Goal: Information Seeking & Learning: Learn about a topic

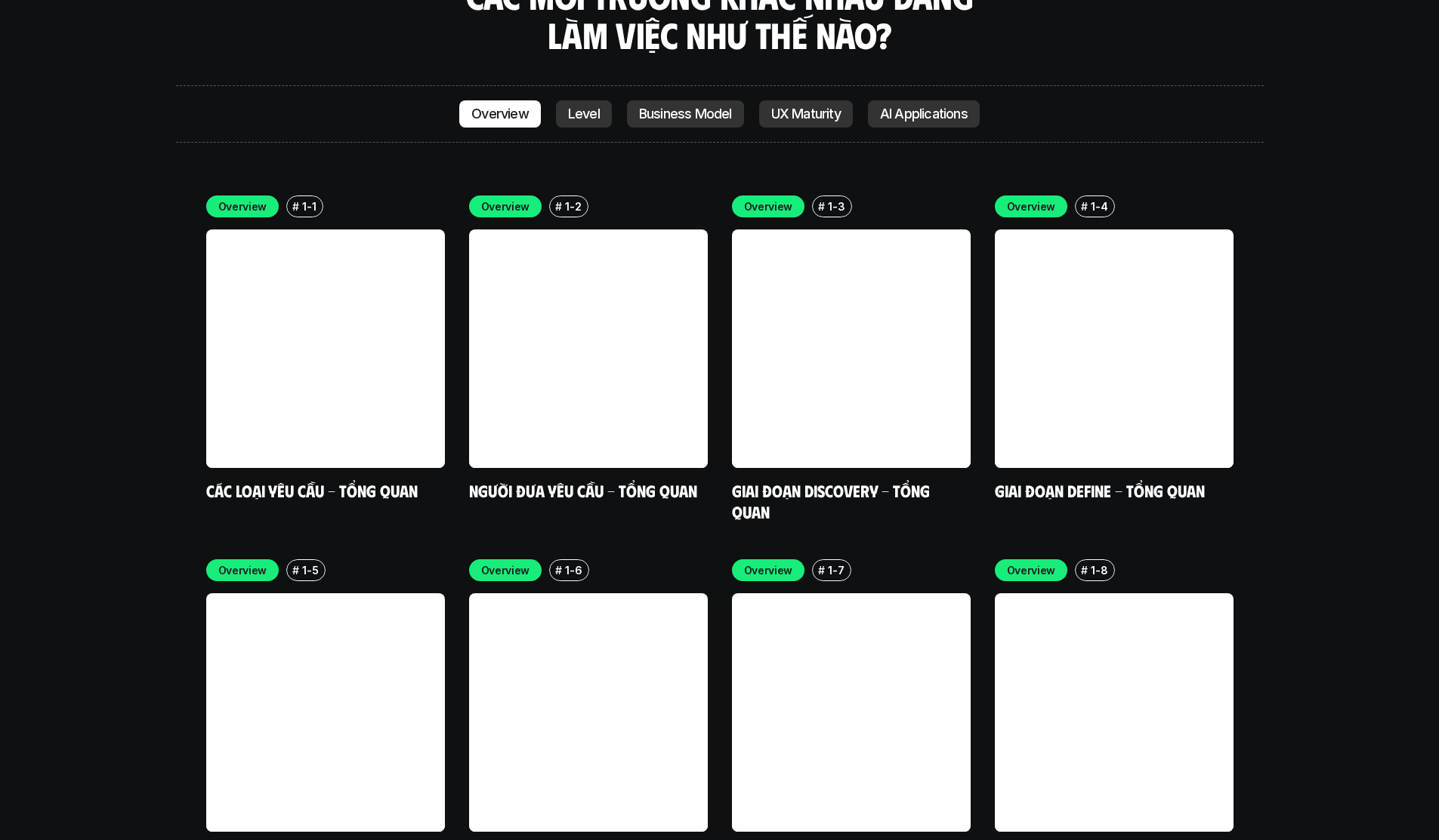
scroll to position [4529, 0]
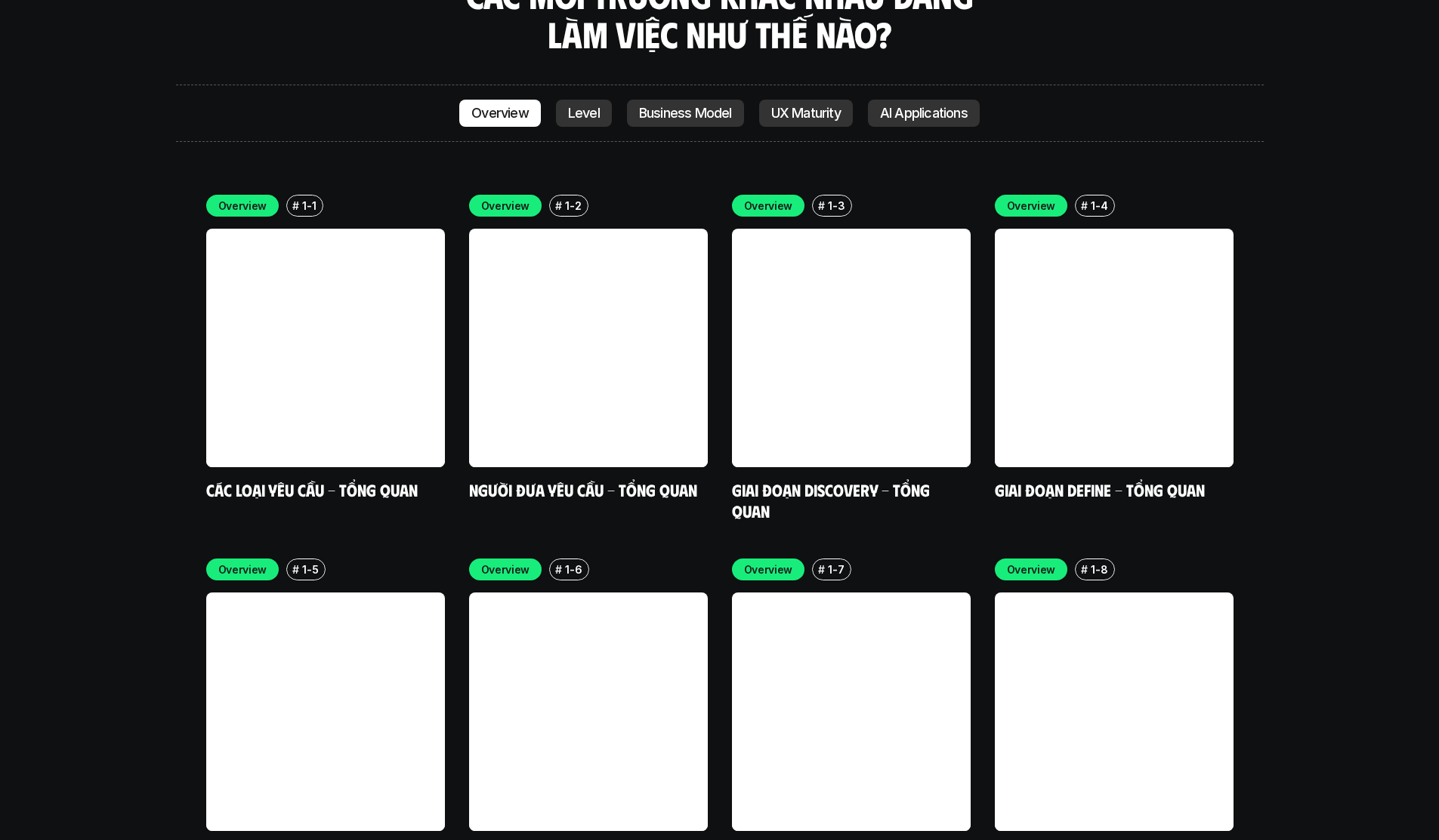
click at [665, 172] on div "Overview # 1-1 Các loại yêu cầu - Tổng quan Overview # 1-2 Người đưa yêu cầu - …" at bounding box center [720, 528] width 1087 height 713
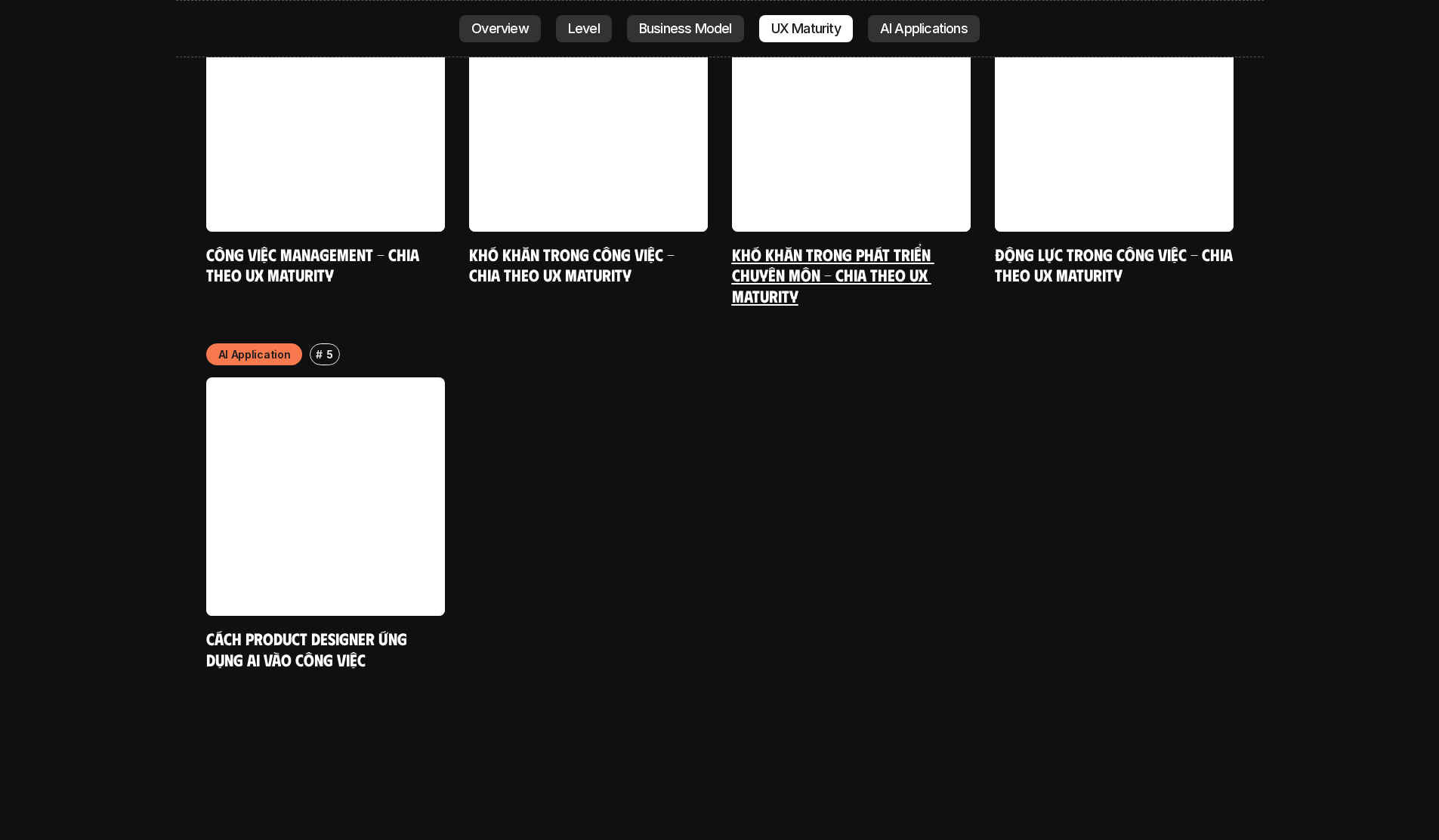
scroll to position [8077, 0]
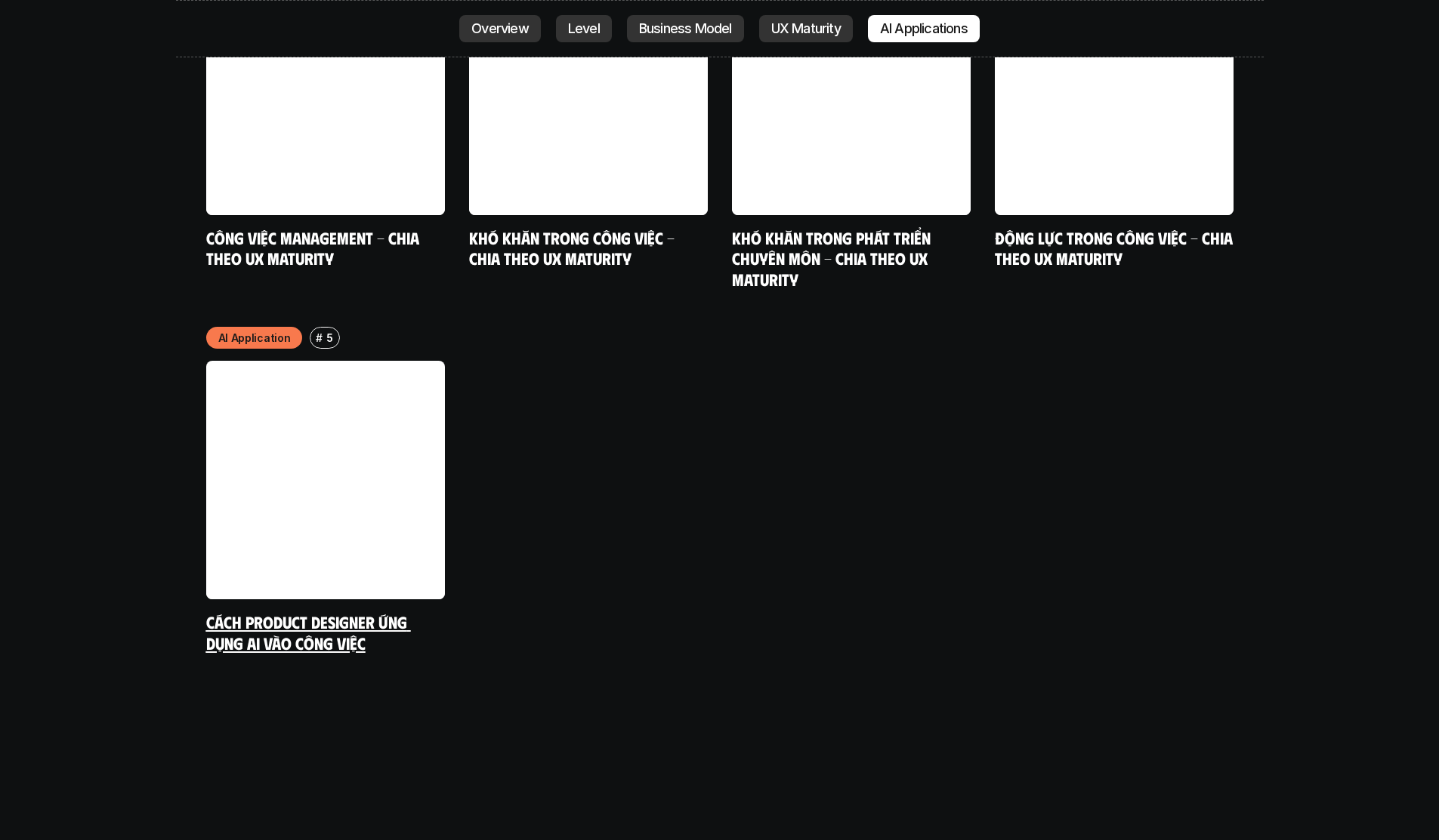
click at [348, 395] on link at bounding box center [325, 479] width 239 height 239
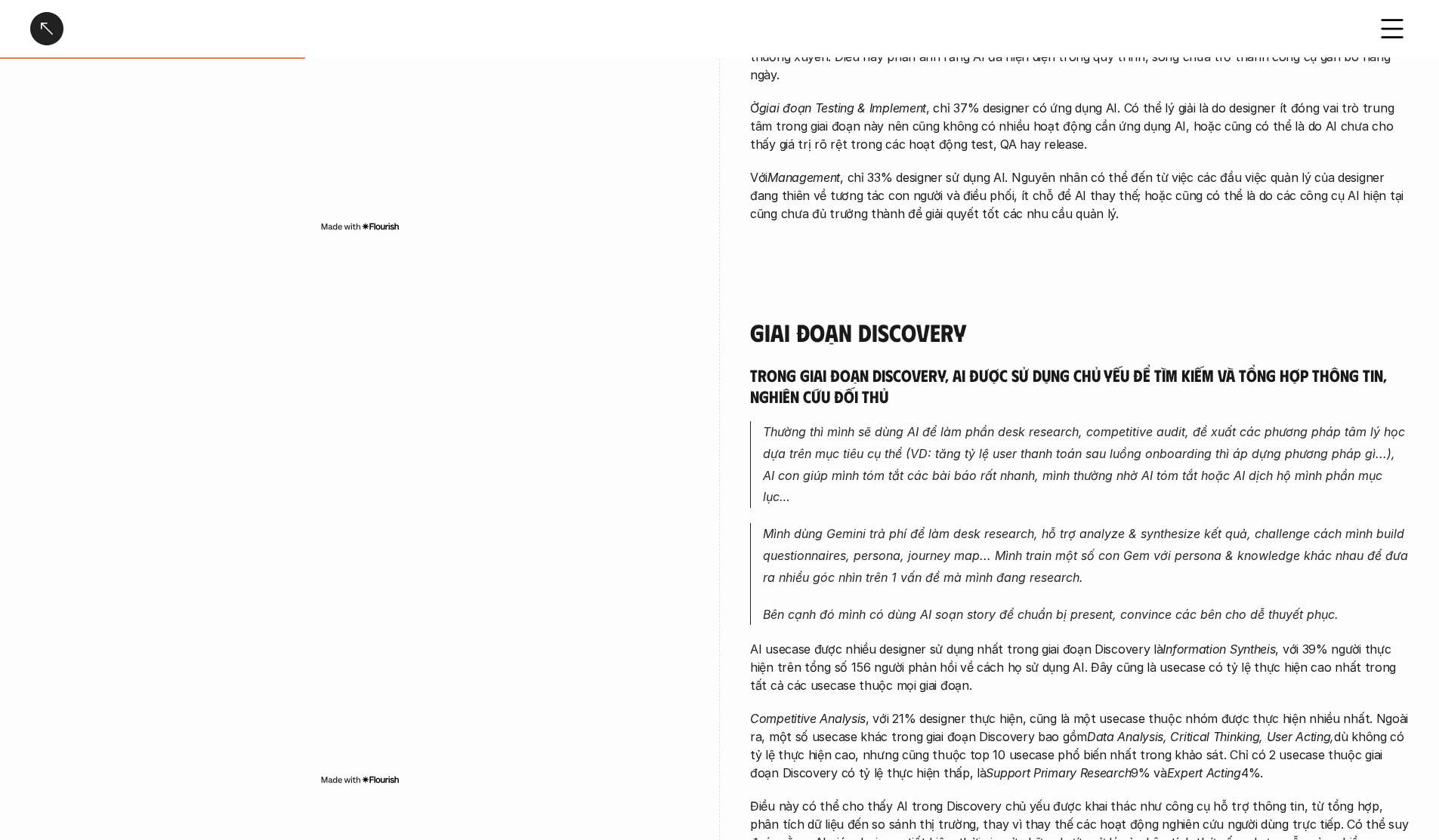
scroll to position [755, 0]
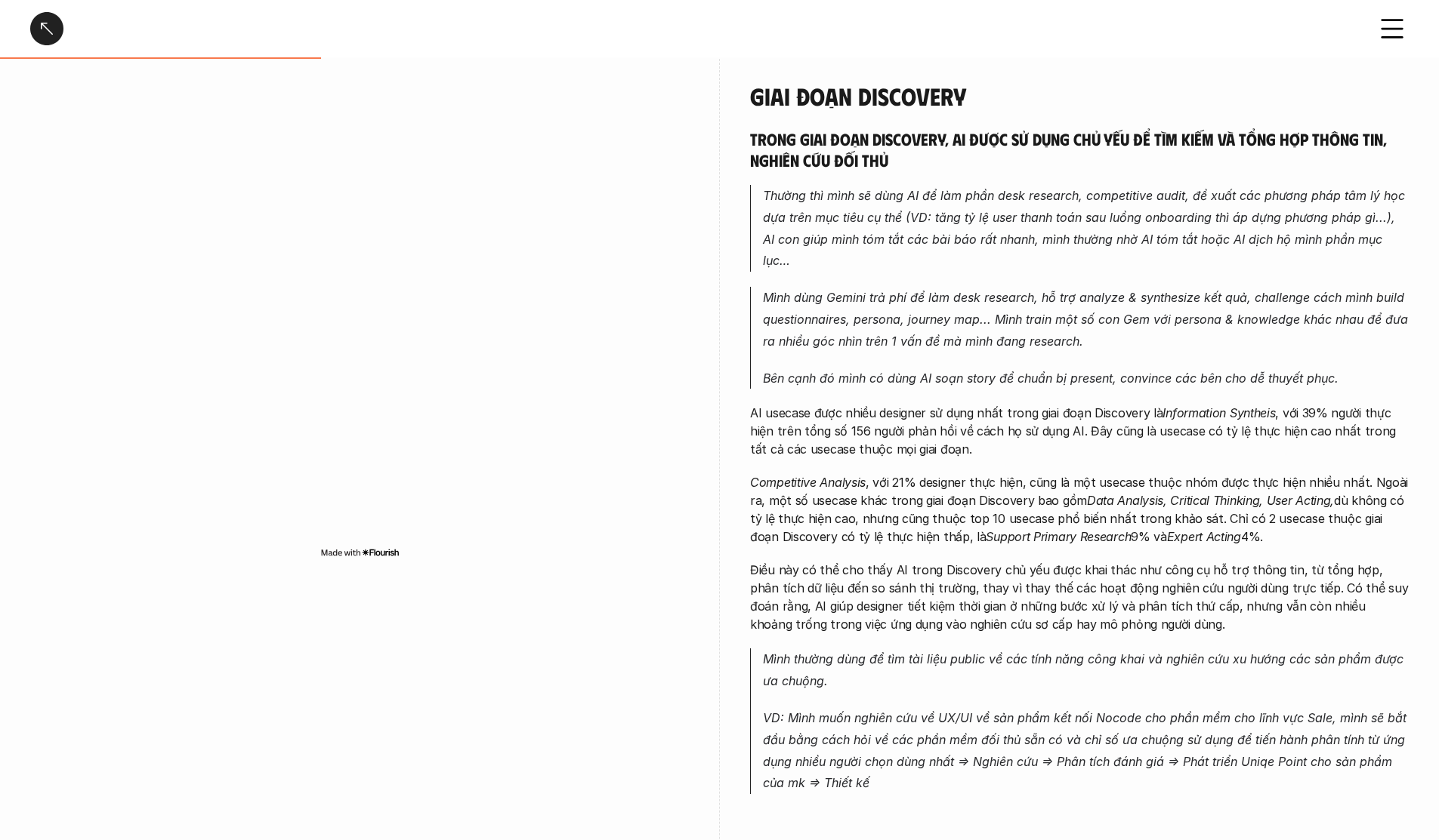
click at [1001, 194] on em "Thường thì mình sẽ dùng AI để làm phần desk research, competitive audit, đề xuấ…" at bounding box center [1086, 228] width 646 height 80
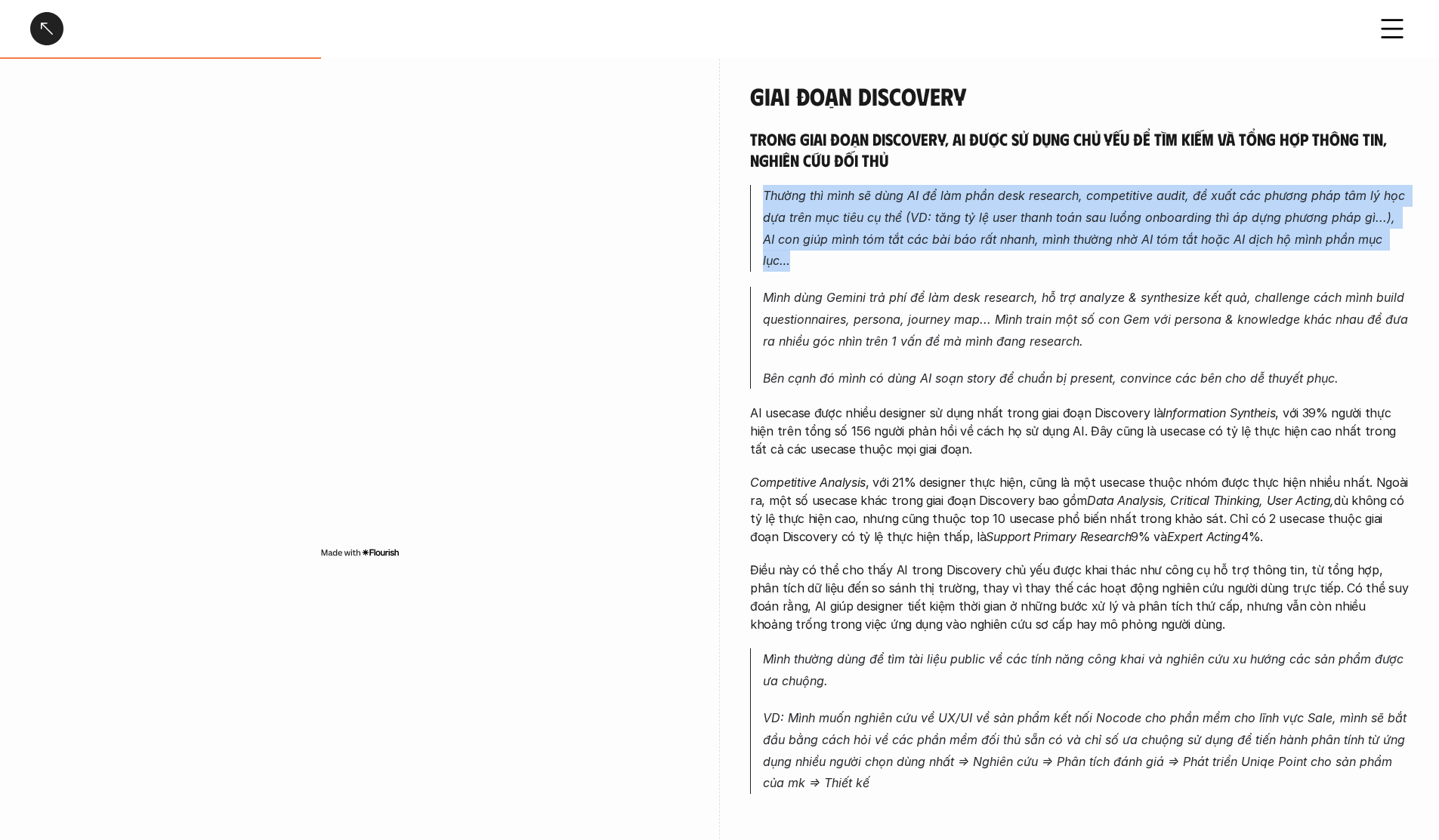
click at [1001, 193] on em "Thường thì mình sẽ dùng AI để làm phần desk research, competitive audit, đề xuấ…" at bounding box center [1086, 228] width 646 height 80
click at [961, 234] on em "Thường thì mình sẽ dùng AI để làm phần desk research, competitive audit, đề xuấ…" at bounding box center [1086, 228] width 646 height 80
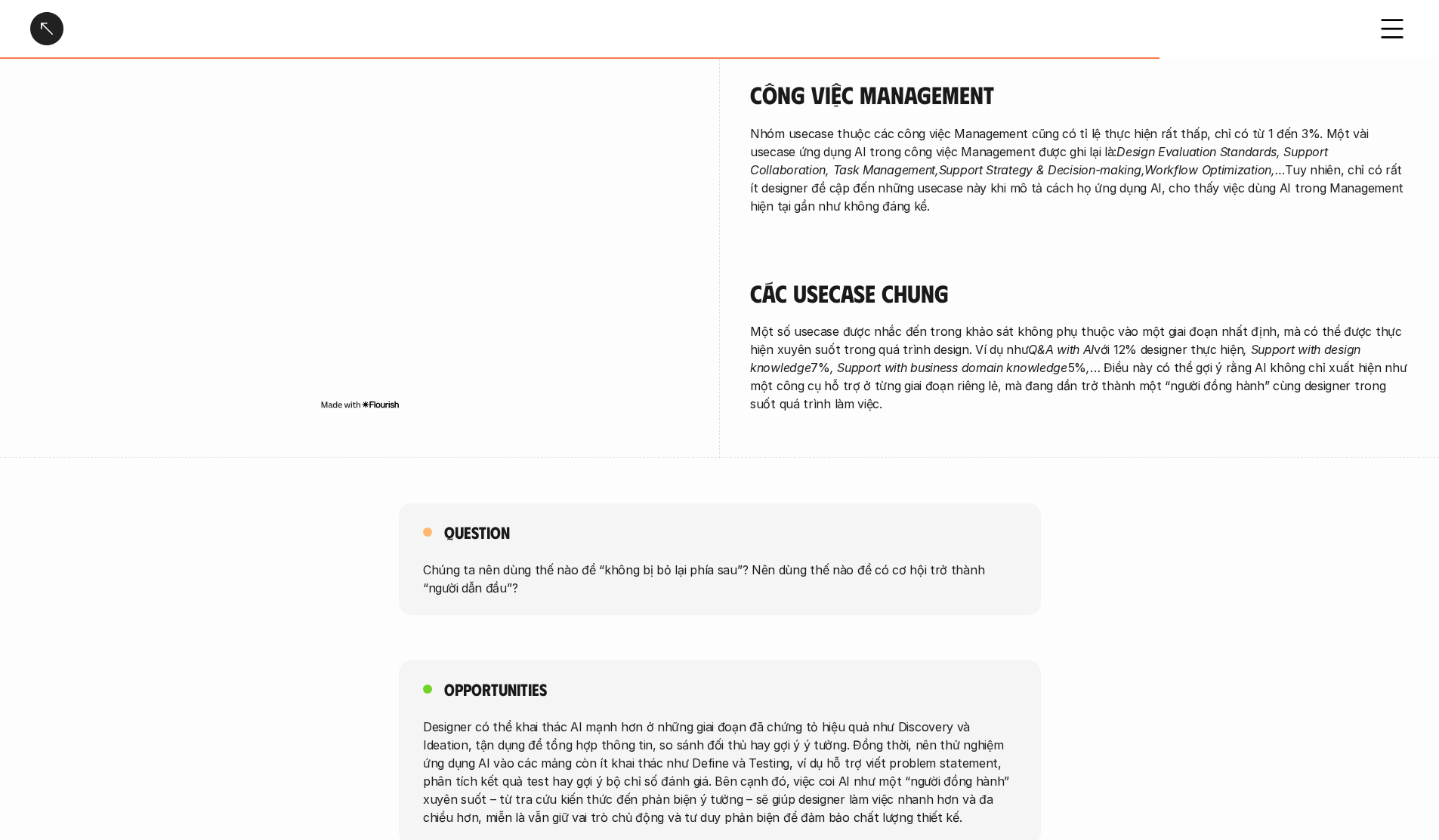
scroll to position [2493, 0]
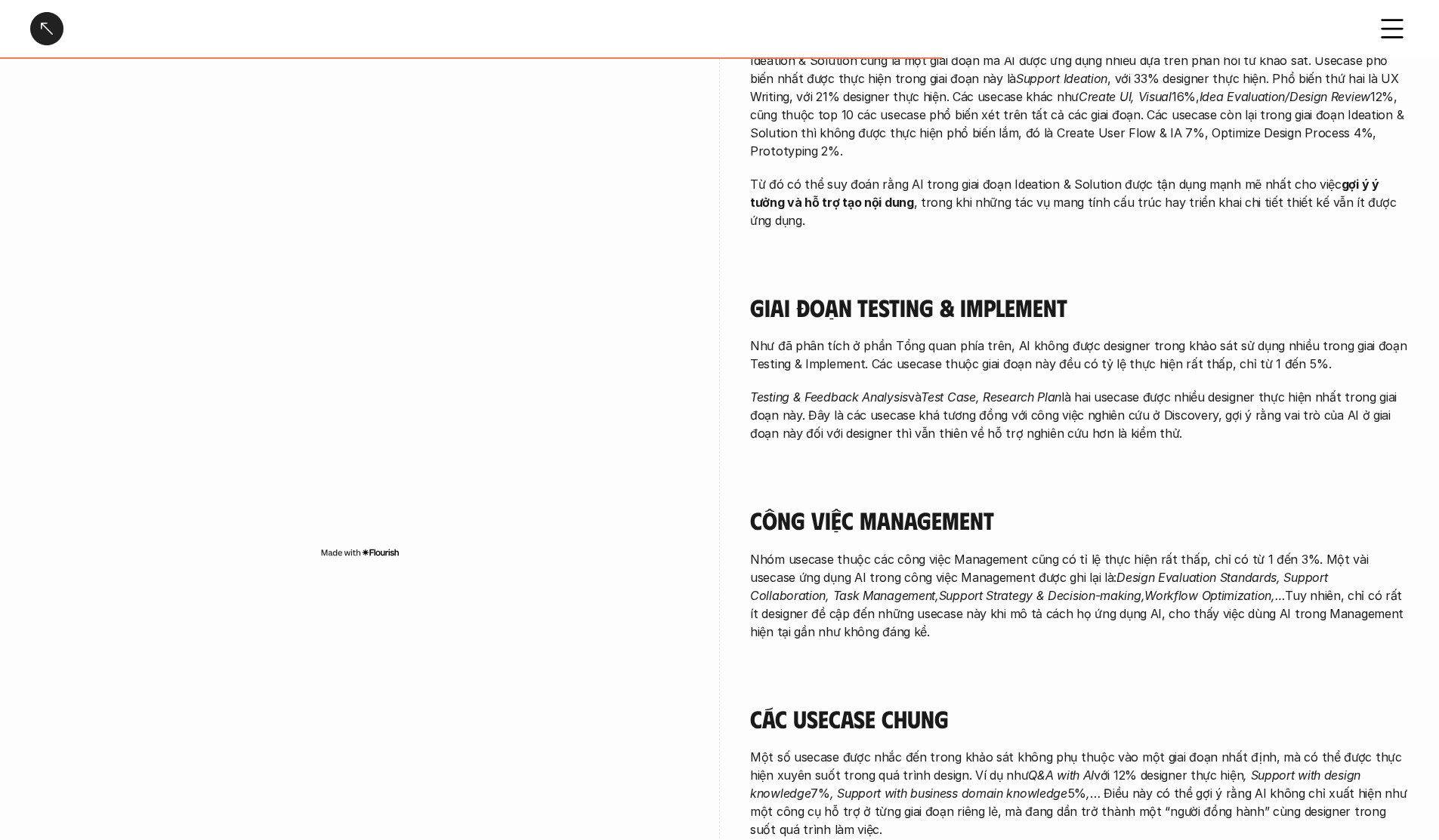
click at [41, 29] on div at bounding box center [47, 28] width 33 height 33
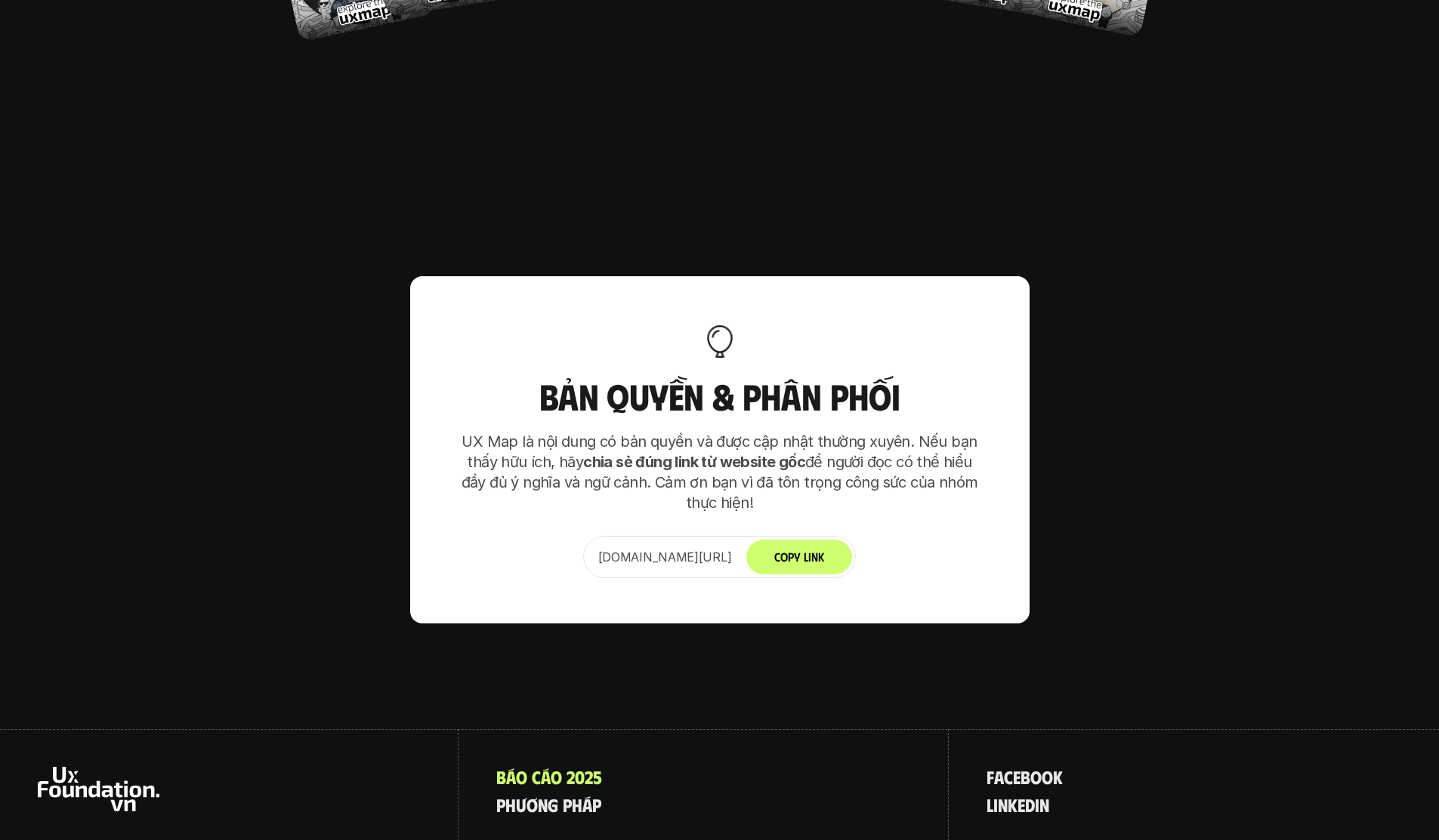
scroll to position [9254, 0]
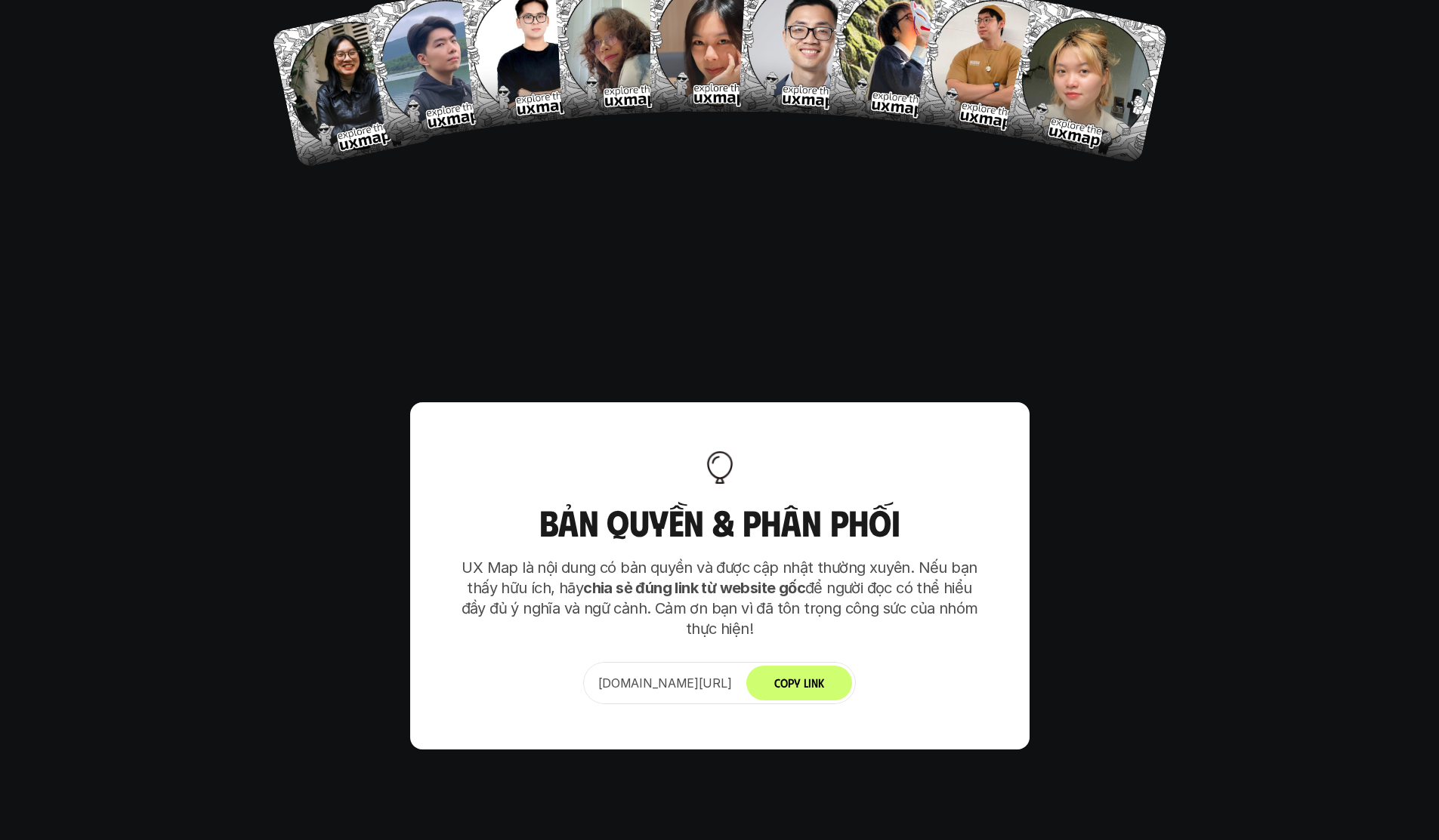
drag, startPoint x: 818, startPoint y: 529, endPoint x: 821, endPoint y: 500, distance: 29.2
click at [818, 558] on p "UX Map là nội dung có bản quyền và được cập nhật thường xuyên. Nếu bạn thấy hữu…" at bounding box center [720, 598] width 528 height 81
click at [858, 503] on h3 "Bản quyền & Phân phối" at bounding box center [720, 523] width 528 height 40
click at [912, 402] on div "Bản quyền & Phân phối UX Map là nội dung có bản quyền và được cập nhật thường x…" at bounding box center [720, 575] width 619 height 347
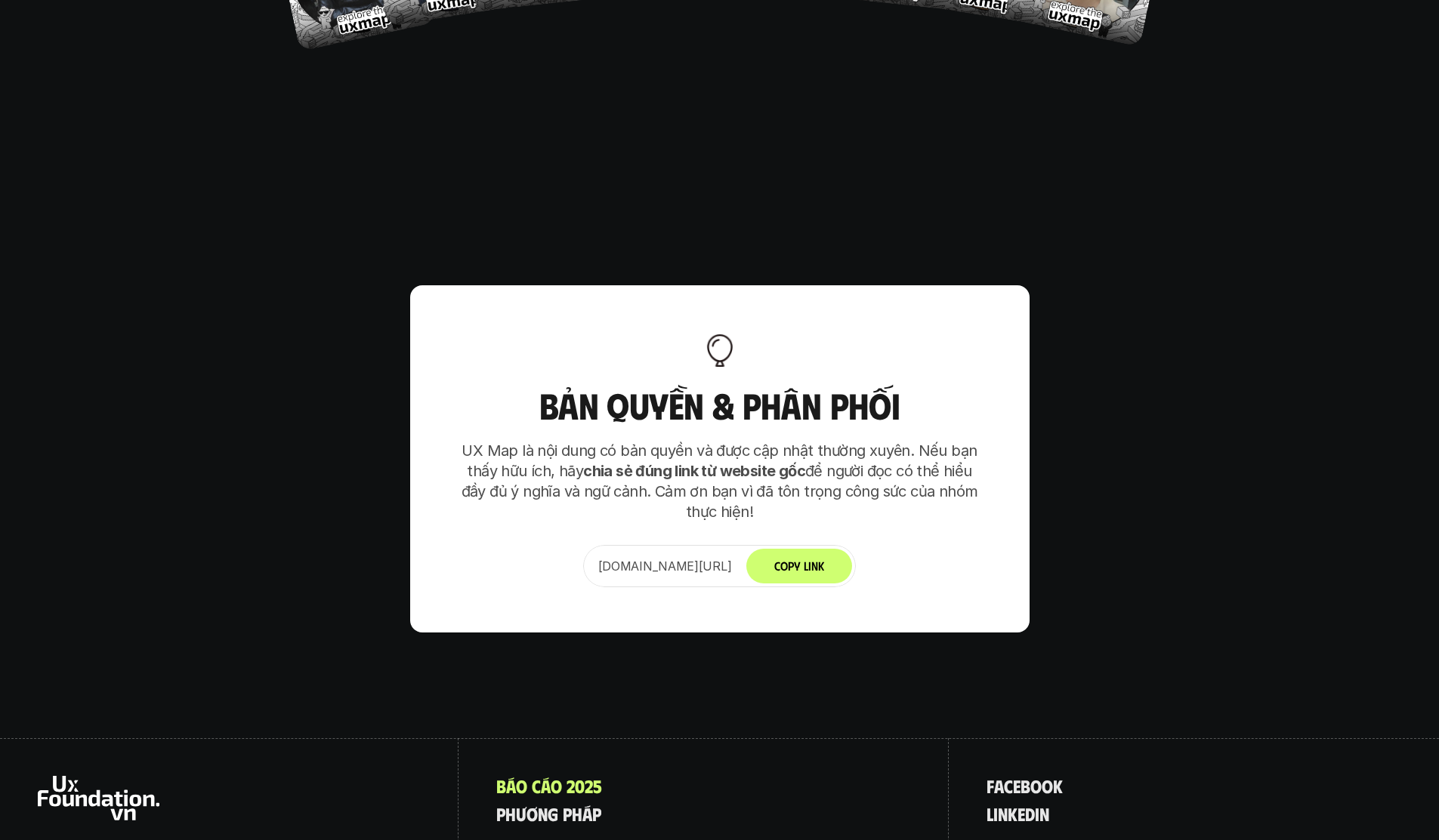
scroll to position [9480, 0]
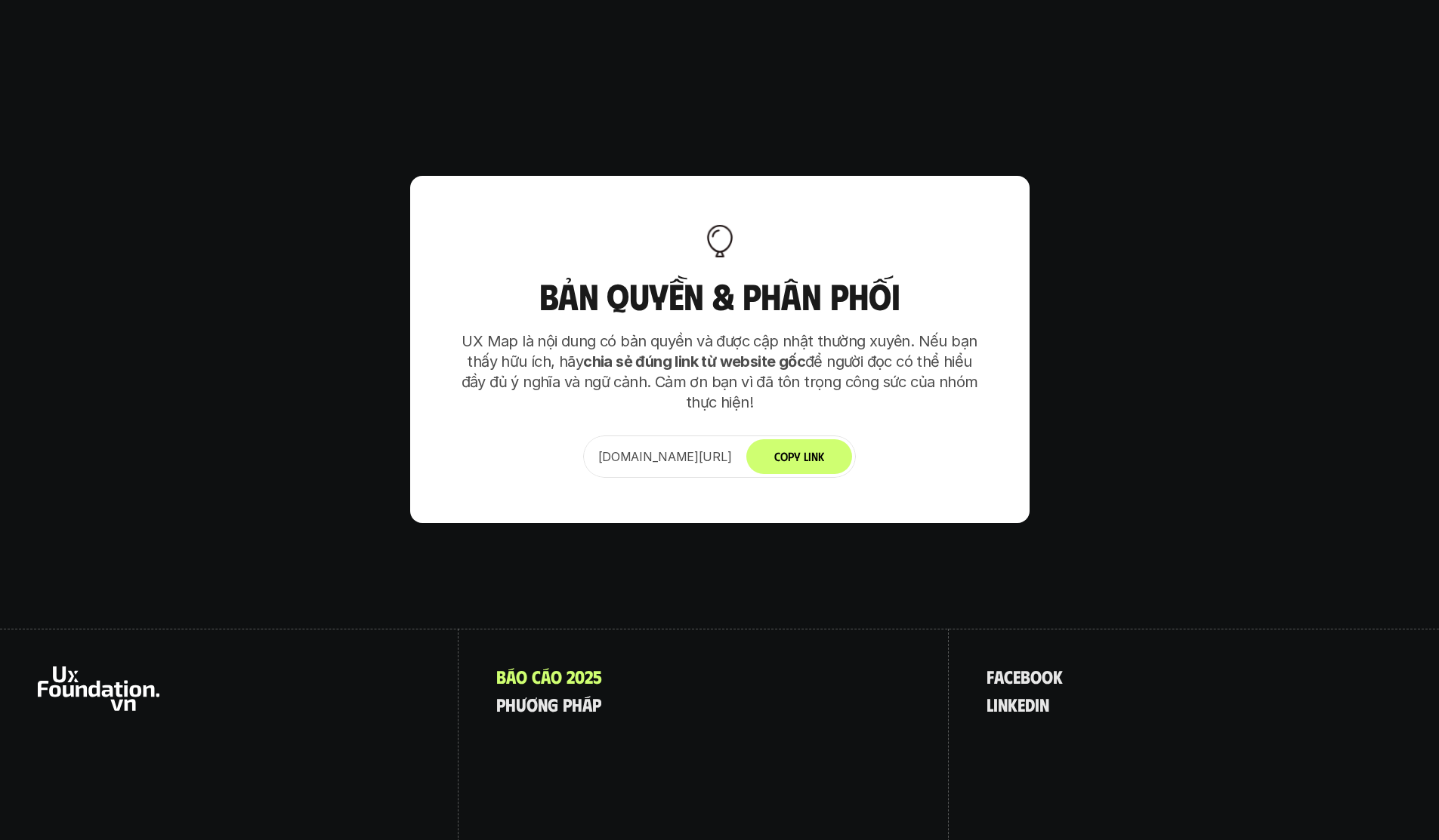
click at [757, 645] on div "B á o c á o 2 0 2 5 p h ư ơ n g p h á p" at bounding box center [703, 762] width 490 height 266
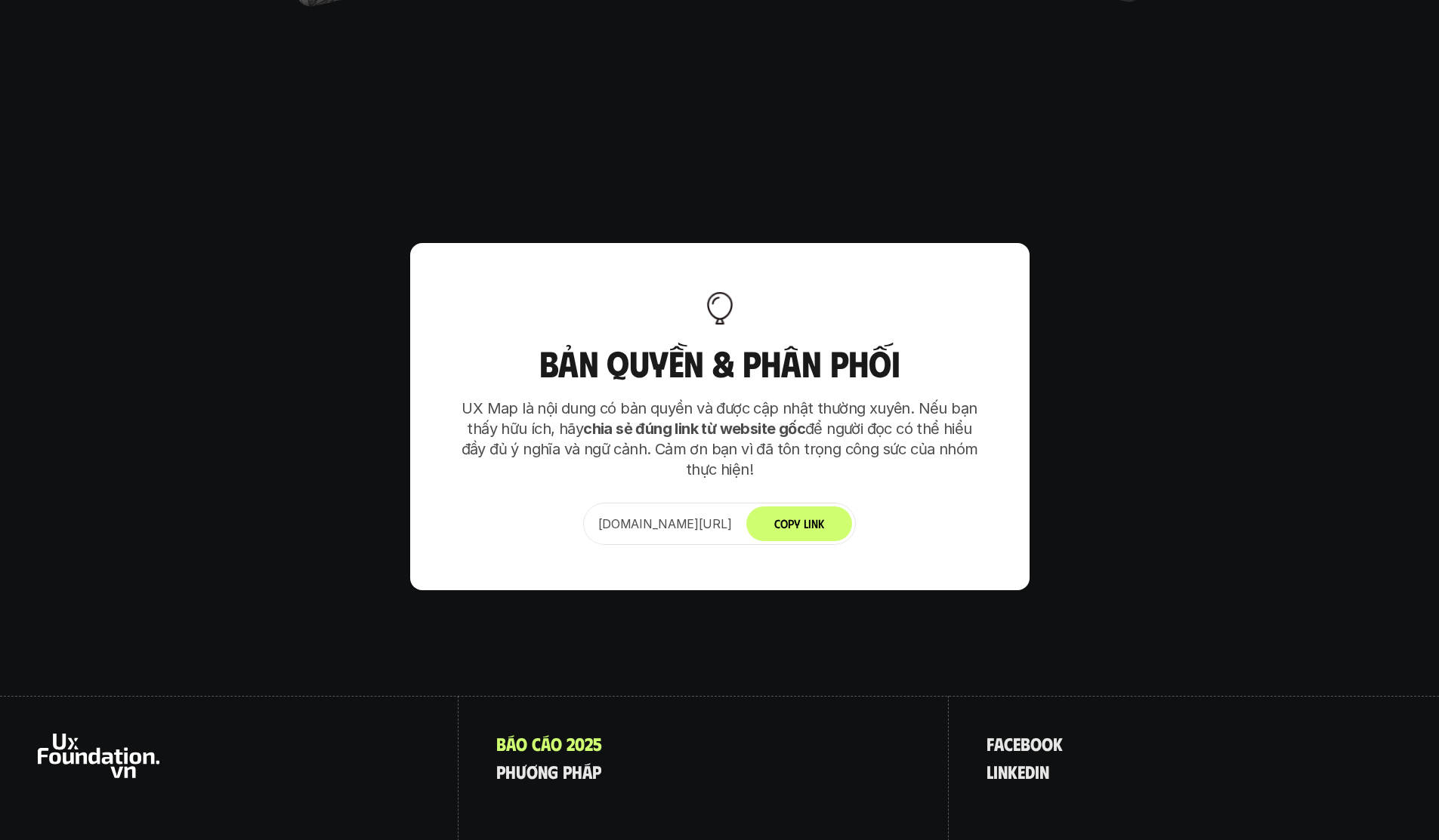
scroll to position [9254, 0]
